Goal: Use online tool/utility: Utilize a website feature to perform a specific function

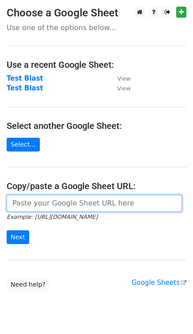
click at [64, 206] on input "url" at bounding box center [94, 203] width 175 height 17
paste input "https://docs.google.com/spreadsheets/d/1nlSwWY0MbTyYFwfb_guuDYc8xq-kS9Z5hJgqSJq…"
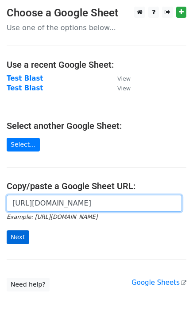
type input "https://docs.google.com/spreadsheets/d/1nlSwWY0MbTyYFwfb_guuDYc8xq-kS9Z5hJgqSJq…"
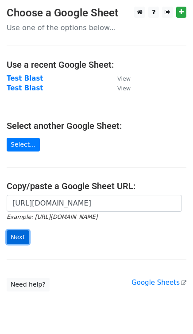
click at [21, 237] on input "Next" at bounding box center [18, 237] width 23 height 14
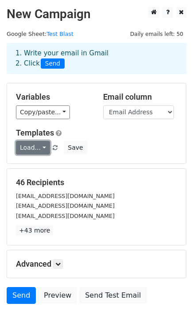
click at [31, 147] on link "Load..." at bounding box center [33, 148] width 34 height 14
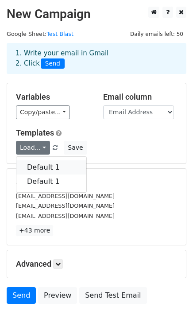
click at [38, 161] on link "Default 1" at bounding box center [51, 167] width 70 height 14
